Goal: Task Accomplishment & Management: Use online tool/utility

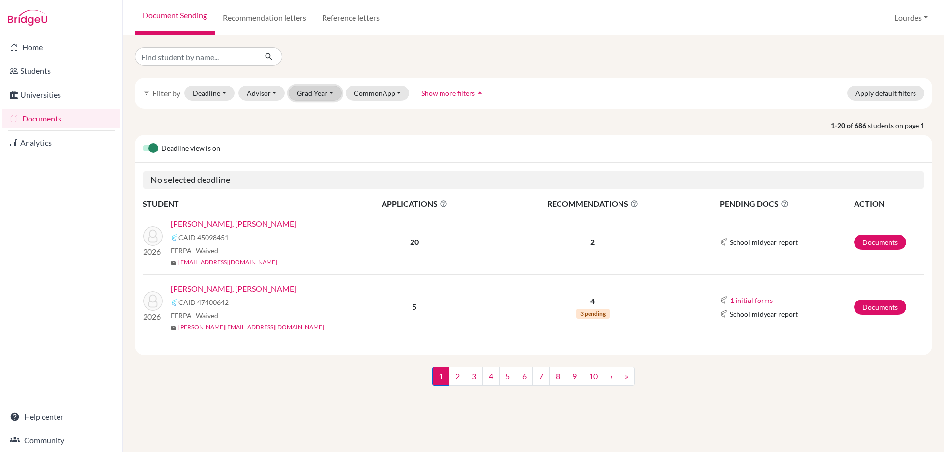
click at [317, 88] on button "Grad Year" at bounding box center [315, 93] width 53 height 15
click at [325, 117] on div "2026" at bounding box center [318, 114] width 34 height 12
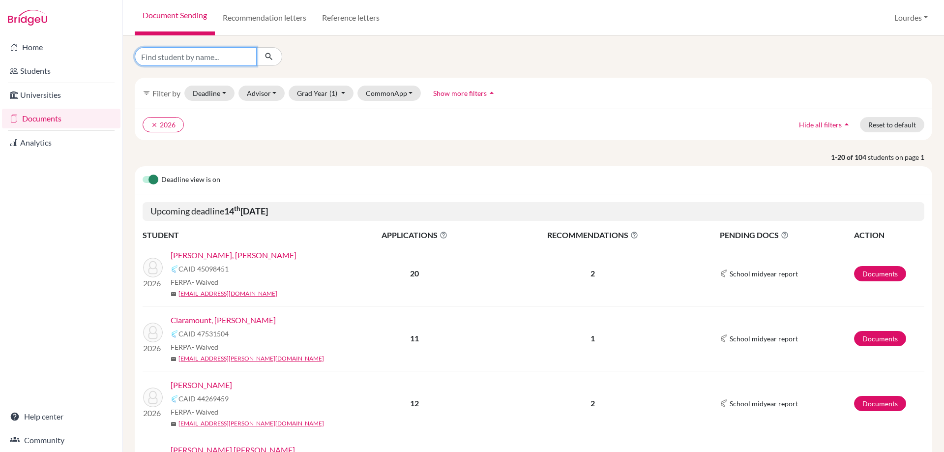
click at [155, 54] on input "Find student by name..." at bounding box center [196, 56] width 122 height 19
click at [373, 49] on div at bounding box center [262, 56] width 271 height 19
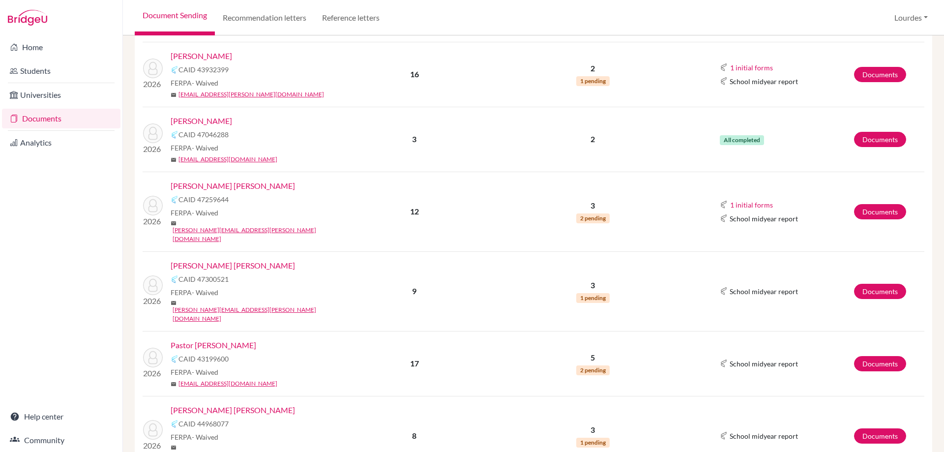
scroll to position [934, 0]
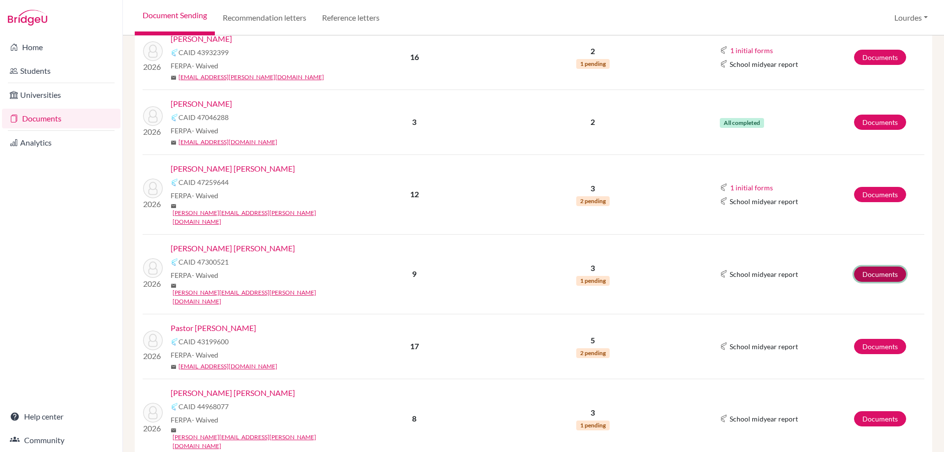
click at [856, 266] on link "Documents" at bounding box center [880, 273] width 52 height 15
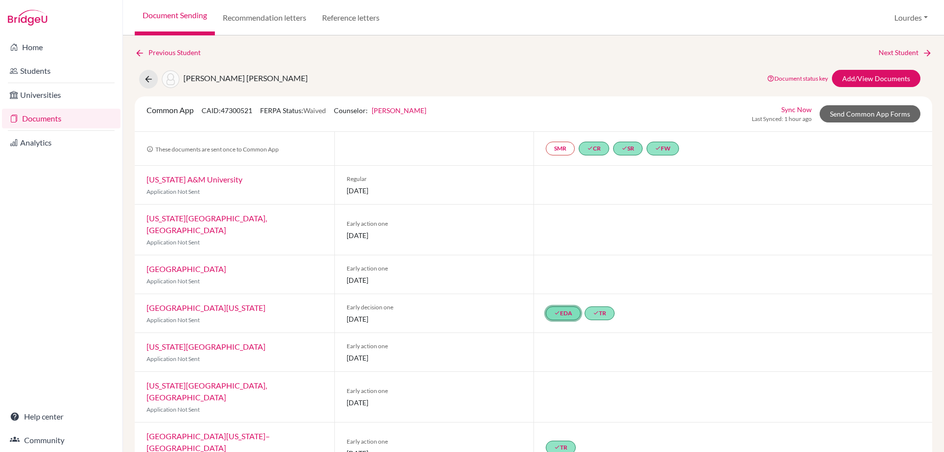
click at [560, 306] on link "done EDA" at bounding box center [563, 313] width 35 height 14
click at [686, 238] on div at bounding box center [732, 229] width 399 height 50
click at [140, 54] on icon at bounding box center [140, 53] width 10 height 10
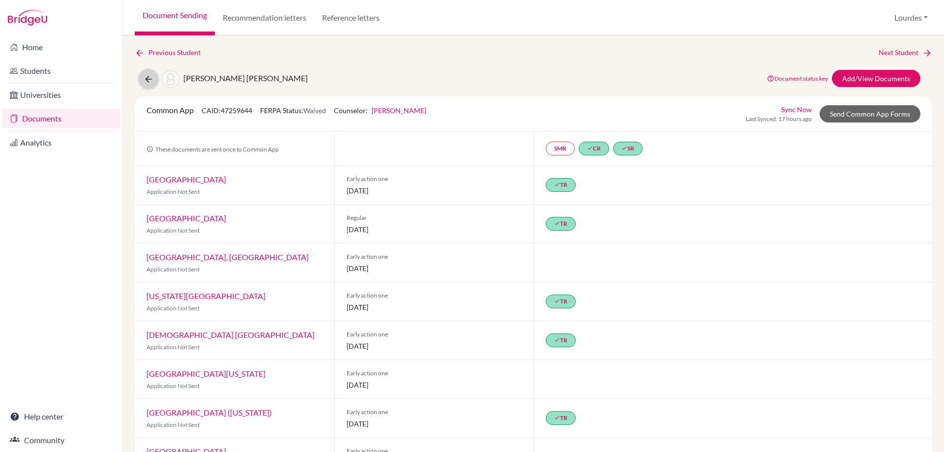
click at [148, 76] on icon at bounding box center [149, 79] width 10 height 10
